Goal: Navigation & Orientation: Find specific page/section

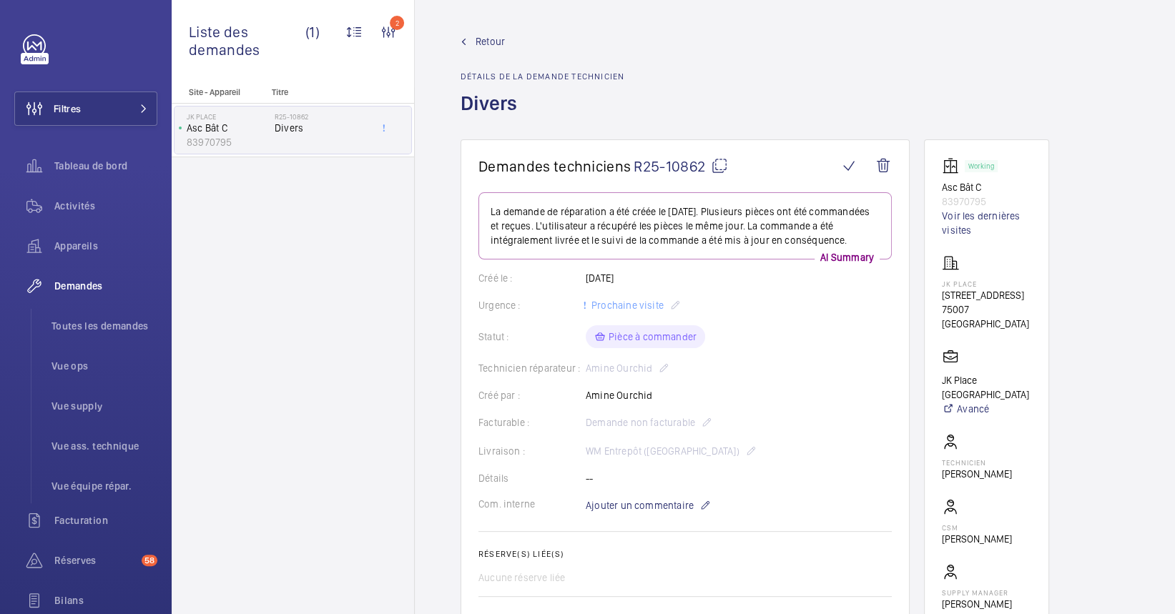
scroll to position [982, 0]
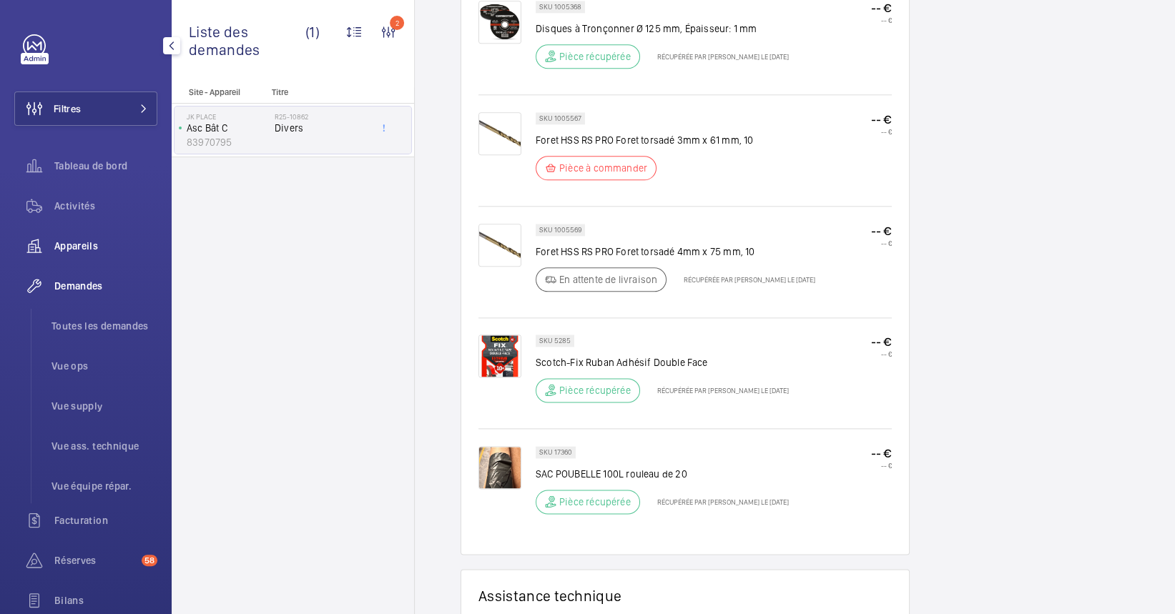
drag, startPoint x: 91, startPoint y: 216, endPoint x: 121, endPoint y: 231, distance: 33.6
click at [92, 215] on div "Activités" at bounding box center [85, 206] width 143 height 34
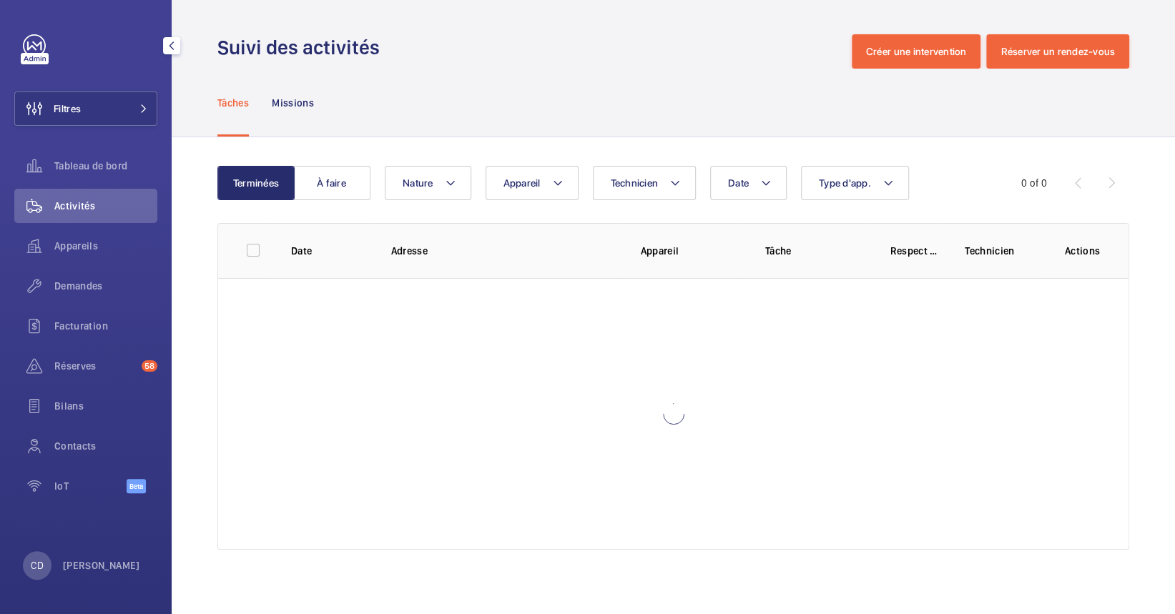
click at [113, 264] on div "Appareils" at bounding box center [85, 249] width 143 height 40
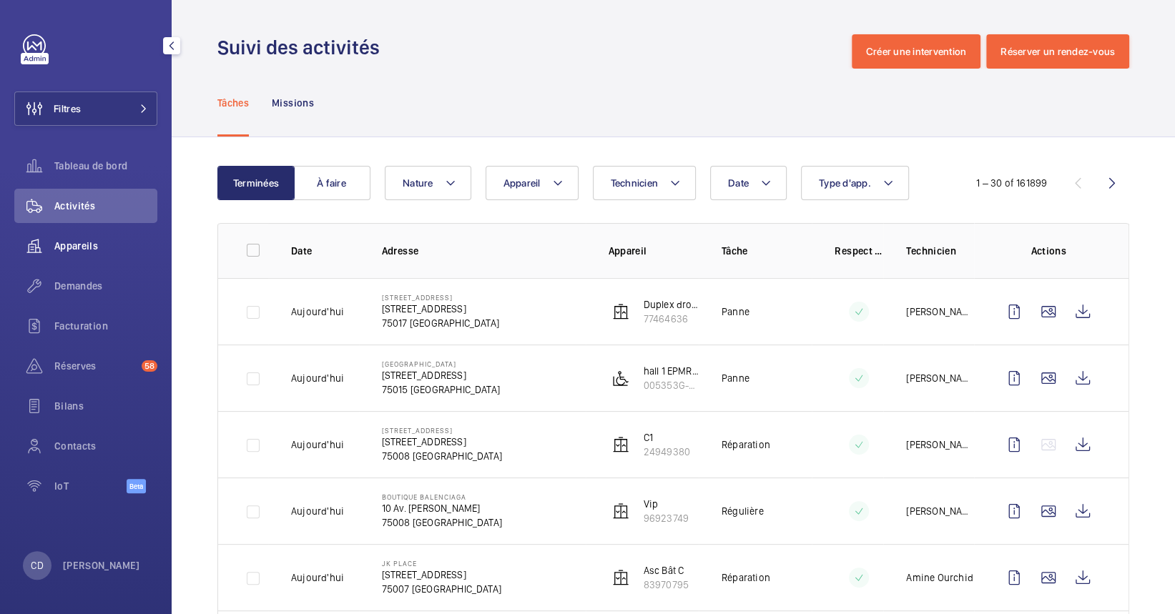
click at [86, 236] on div "Appareils" at bounding box center [85, 246] width 143 height 34
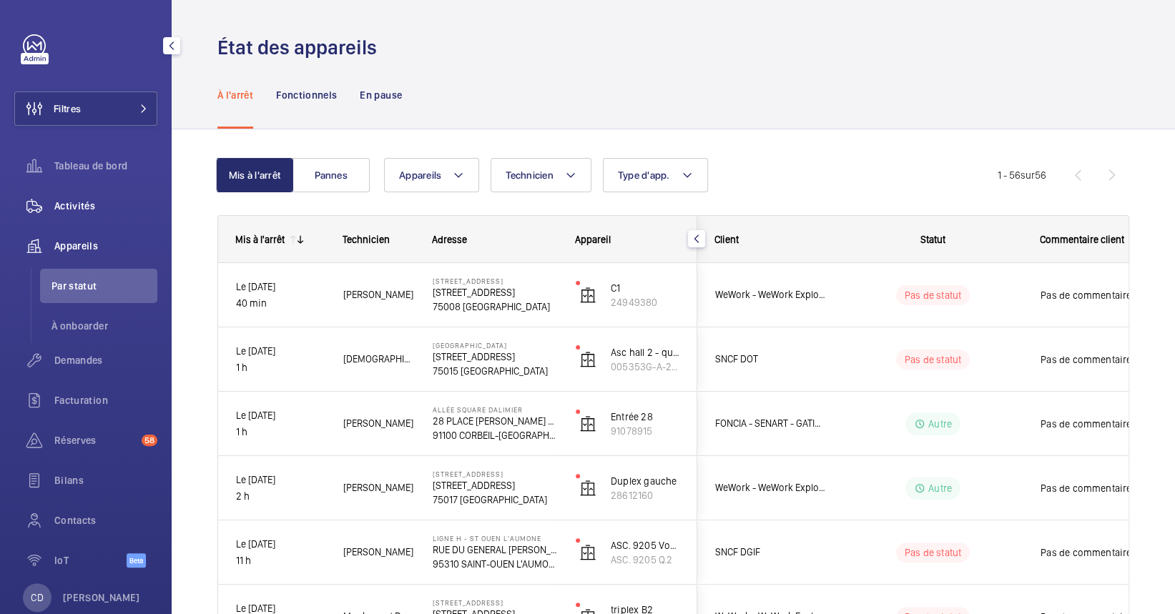
click at [74, 217] on div "Activités" at bounding box center [85, 206] width 143 height 34
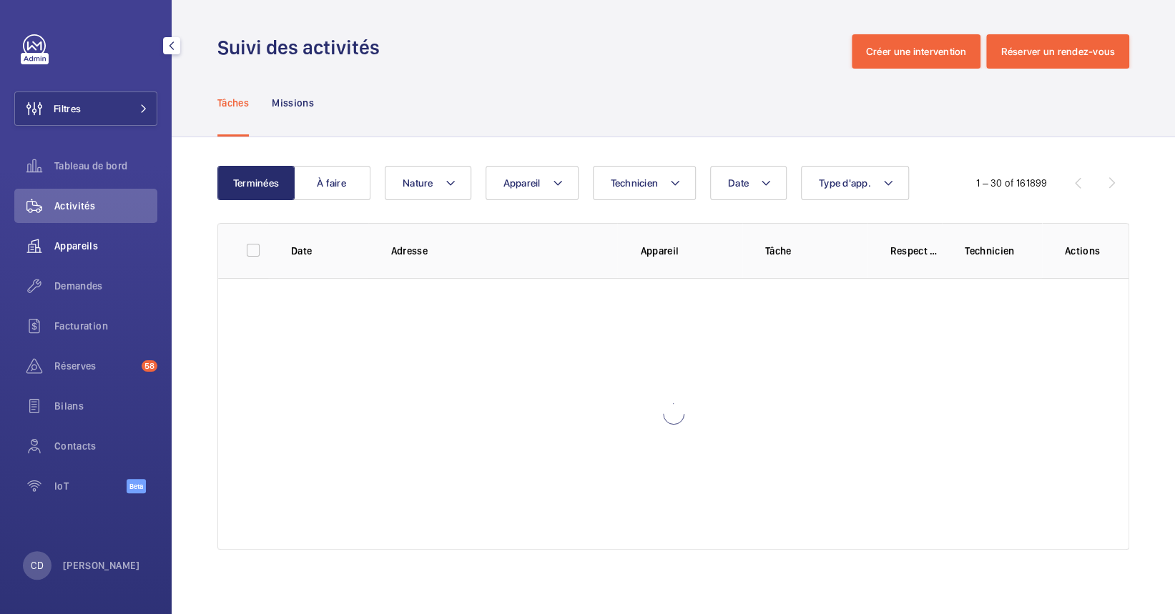
click at [69, 248] on span "Appareils" at bounding box center [105, 246] width 103 height 14
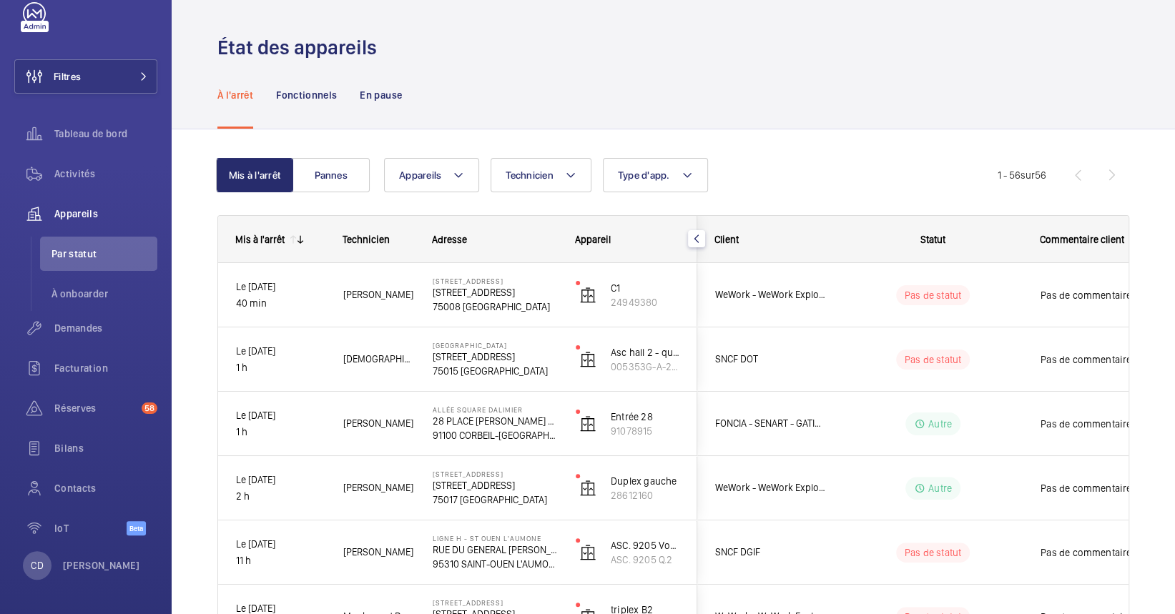
click at [695, 242] on mat-icon "button" at bounding box center [696, 238] width 17 height 11
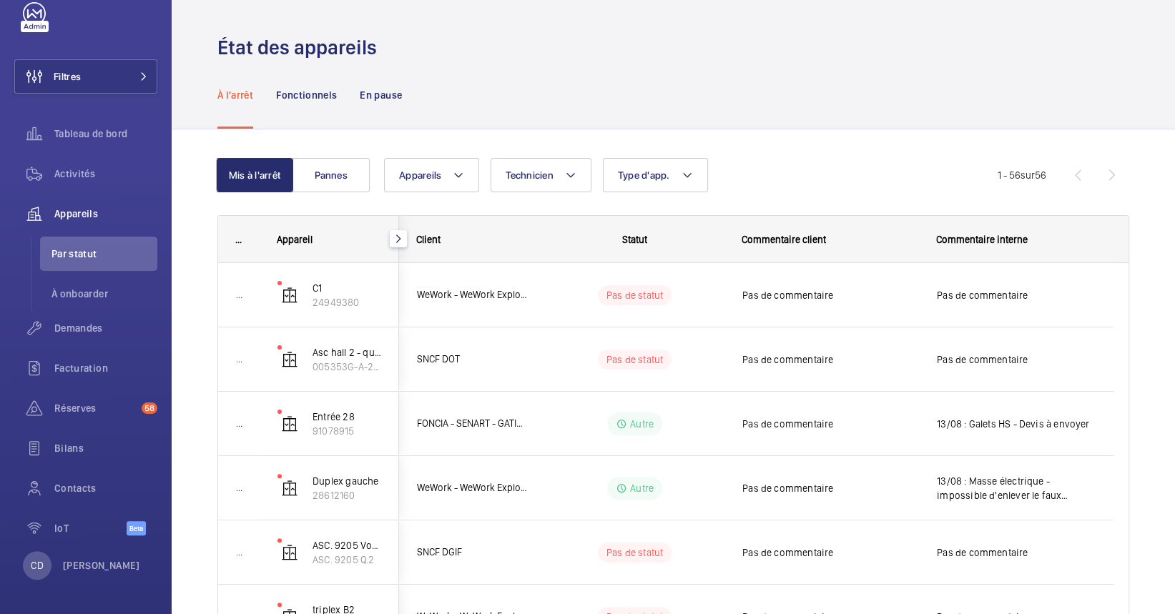
click at [395, 243] on mat-icon "button" at bounding box center [398, 238] width 17 height 11
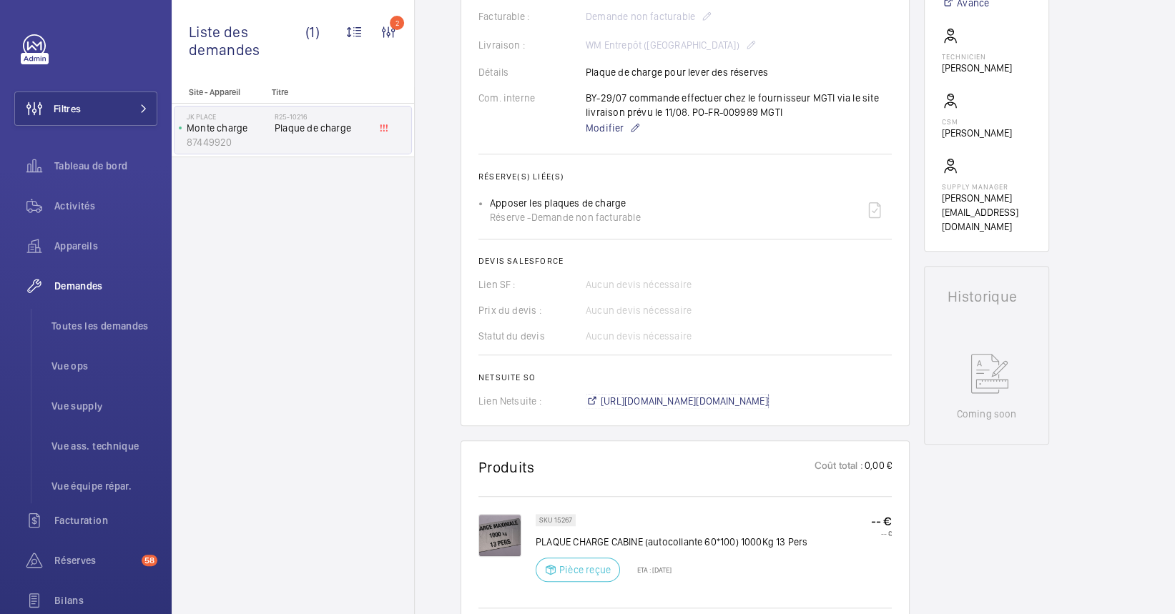
scroll to position [381, 0]
